Goal: Transaction & Acquisition: Download file/media

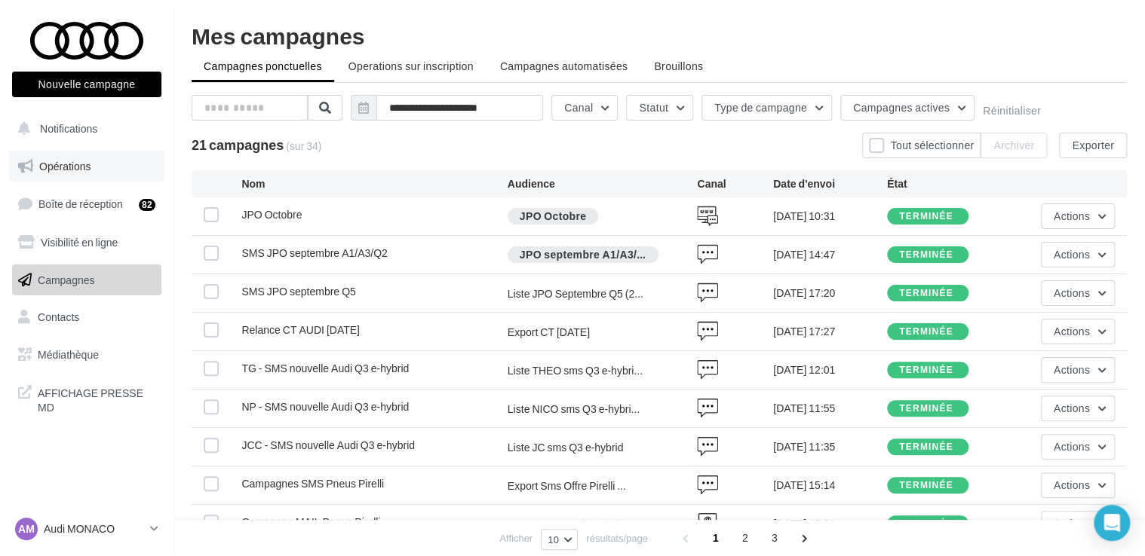
click at [69, 167] on span "Opérations" at bounding box center [64, 166] width 51 height 13
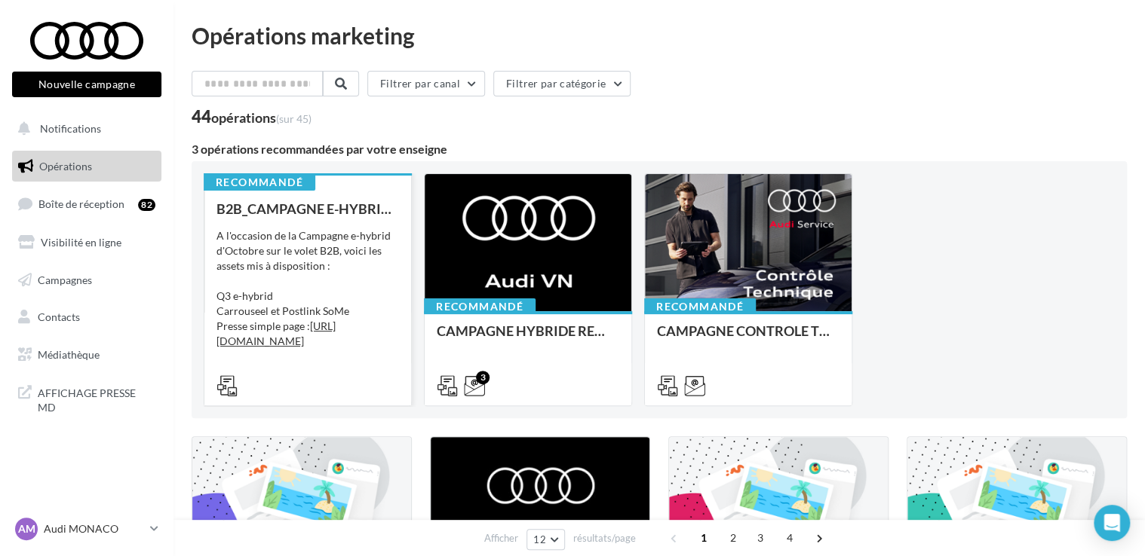
click at [339, 248] on div "A l'occasion de la Campagne e-hybrid d'Octobre sur le volet B2B, voici les asse…" at bounding box center [307, 303] width 182 height 151
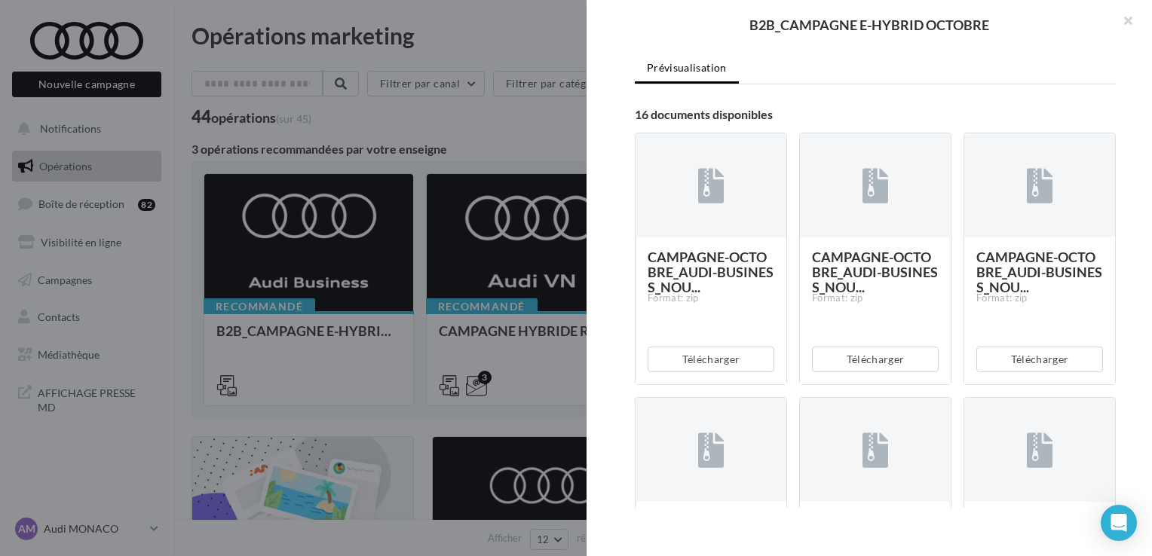
scroll to position [306, 0]
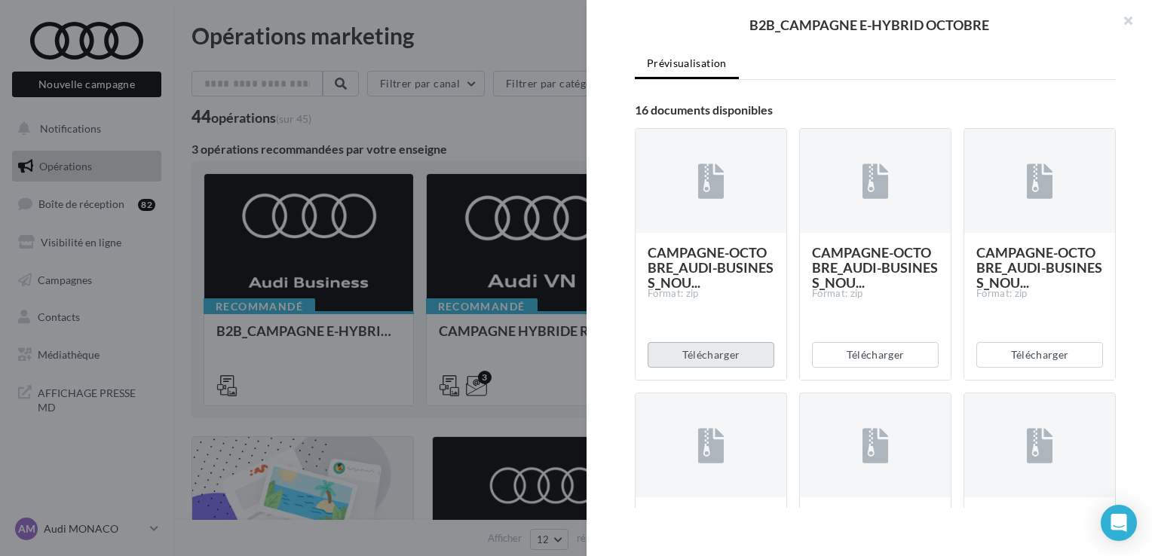
click at [676, 368] on button "Télécharger" at bounding box center [711, 355] width 127 height 26
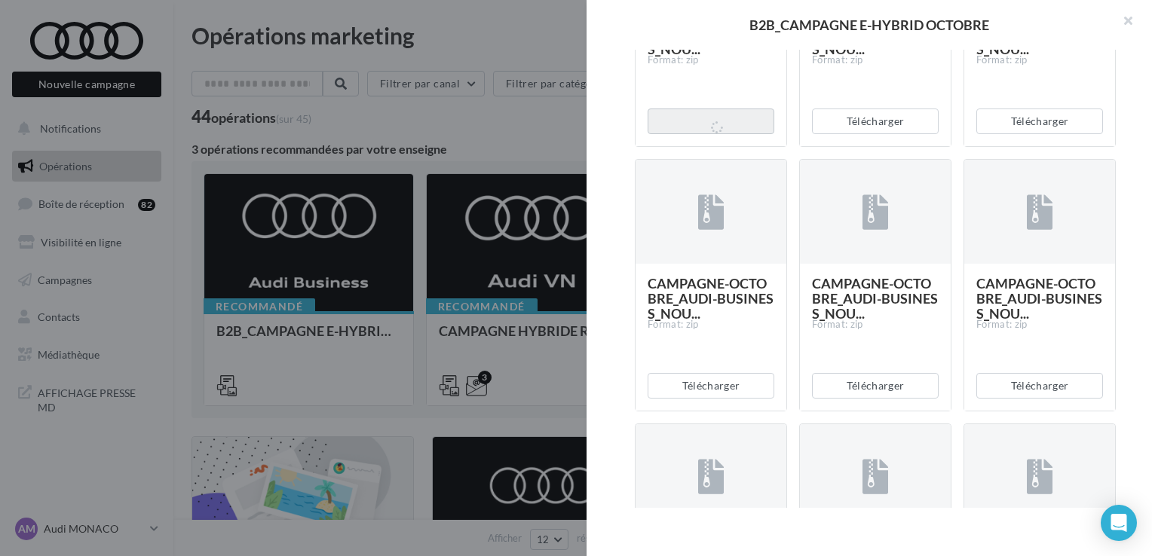
scroll to position [567, 0]
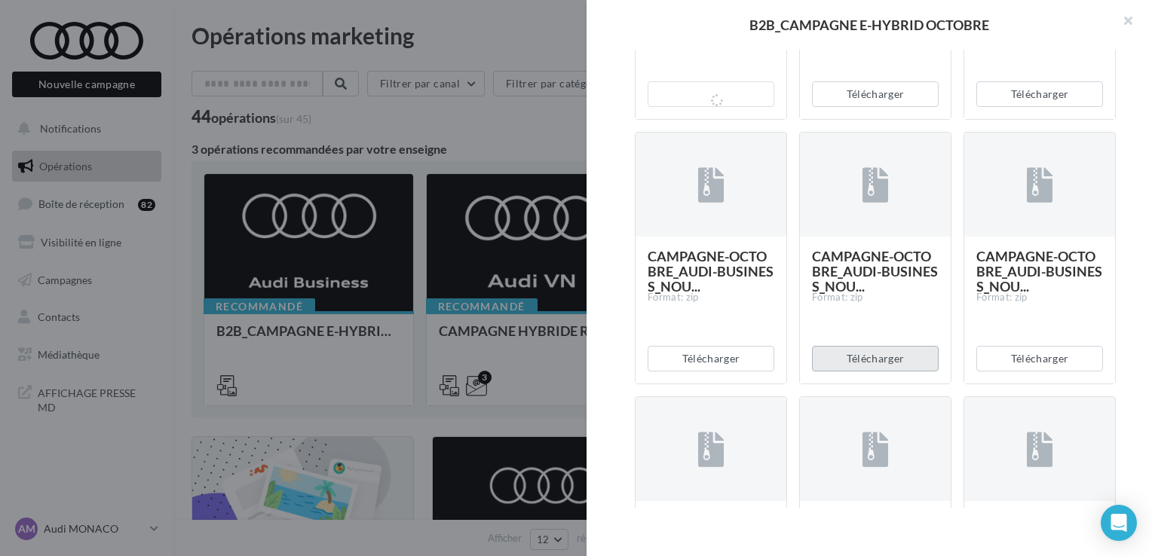
click at [850, 372] on button "Télécharger" at bounding box center [875, 359] width 127 height 26
click at [1143, 275] on div "Description A l'occasion de la Campagne e-hybrid d'Octobre sur le volet B2B, vo…" at bounding box center [876, 279] width 578 height 458
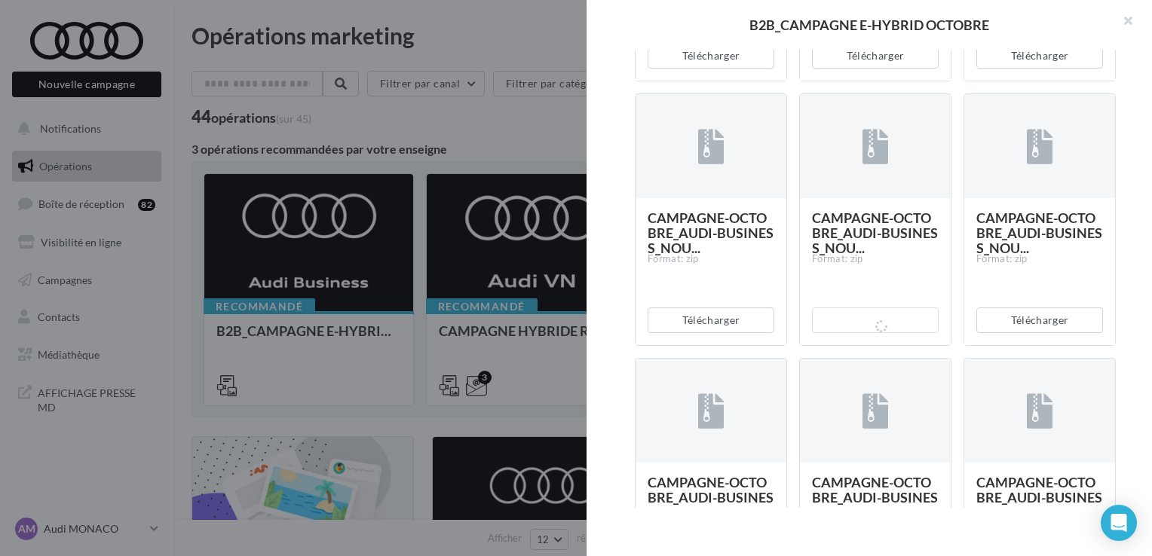
scroll to position [606, 0]
click at [1007, 332] on button "Télécharger" at bounding box center [1039, 320] width 127 height 26
